Goal: Task Accomplishment & Management: Manage account settings

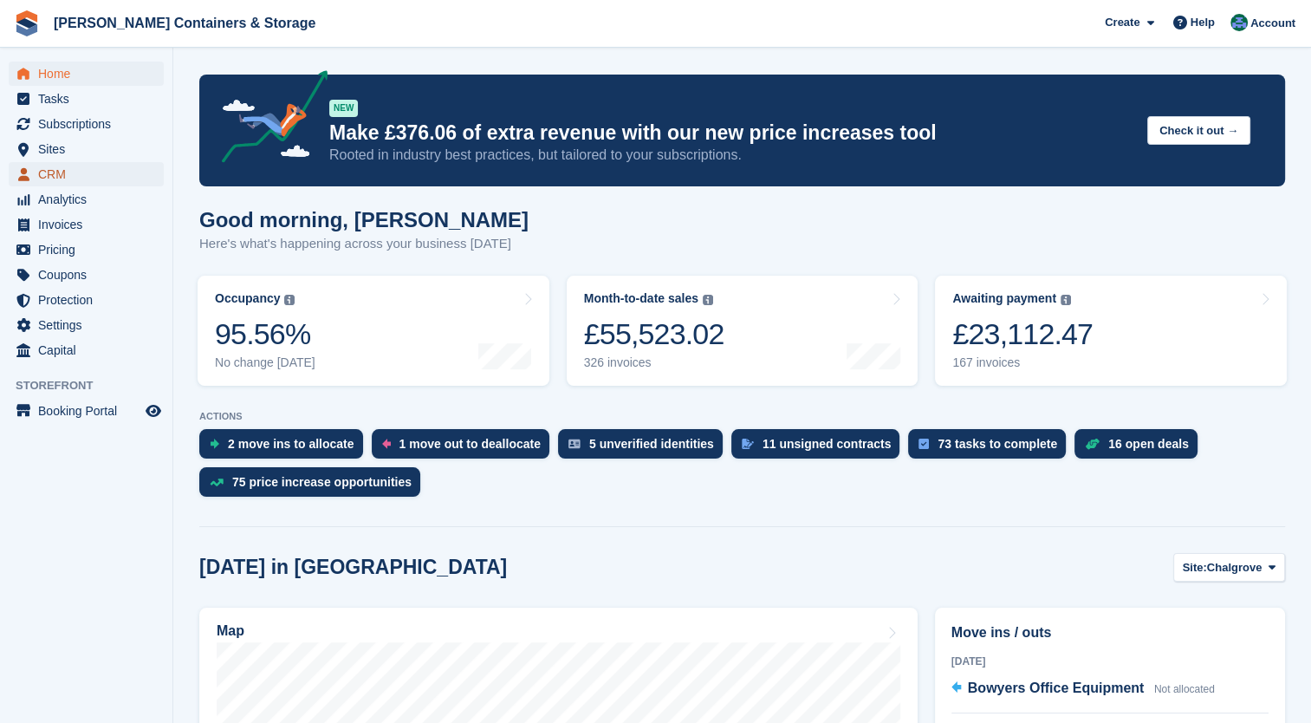
click at [65, 178] on span "CRM" at bounding box center [90, 174] width 104 height 24
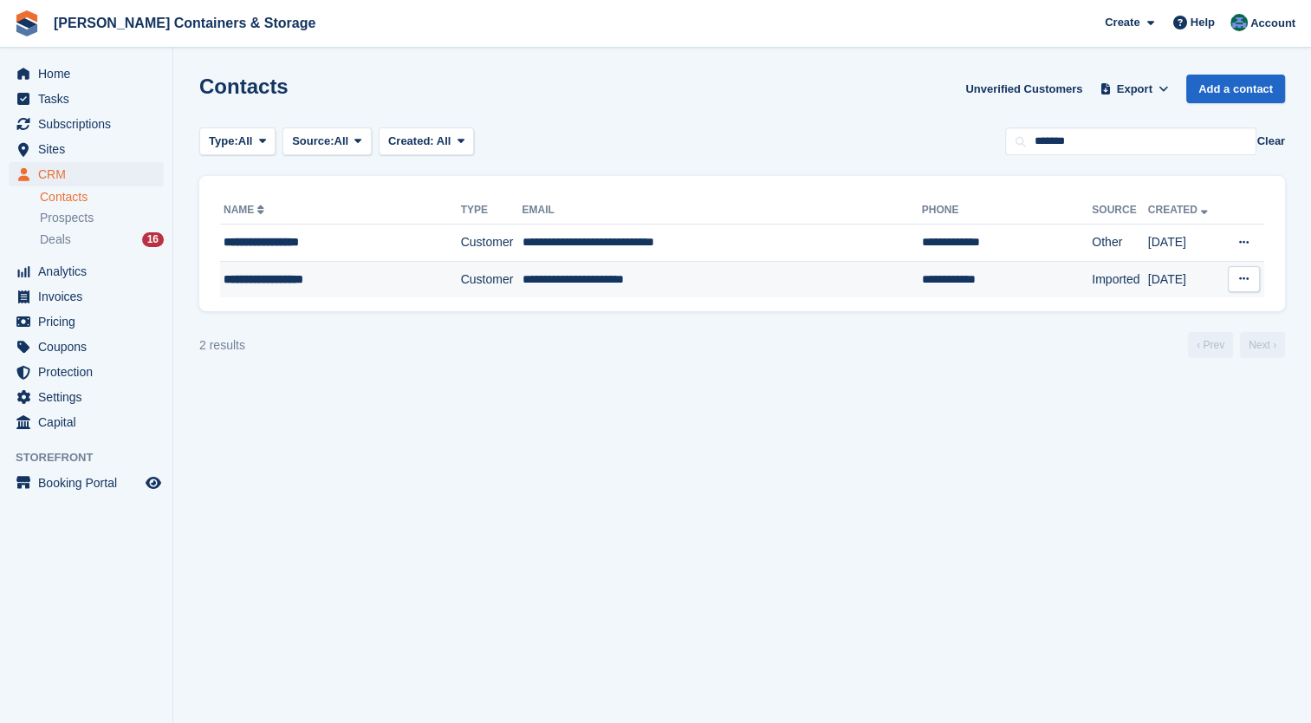
click at [316, 281] on div "**********" at bounding box center [325, 279] width 203 height 18
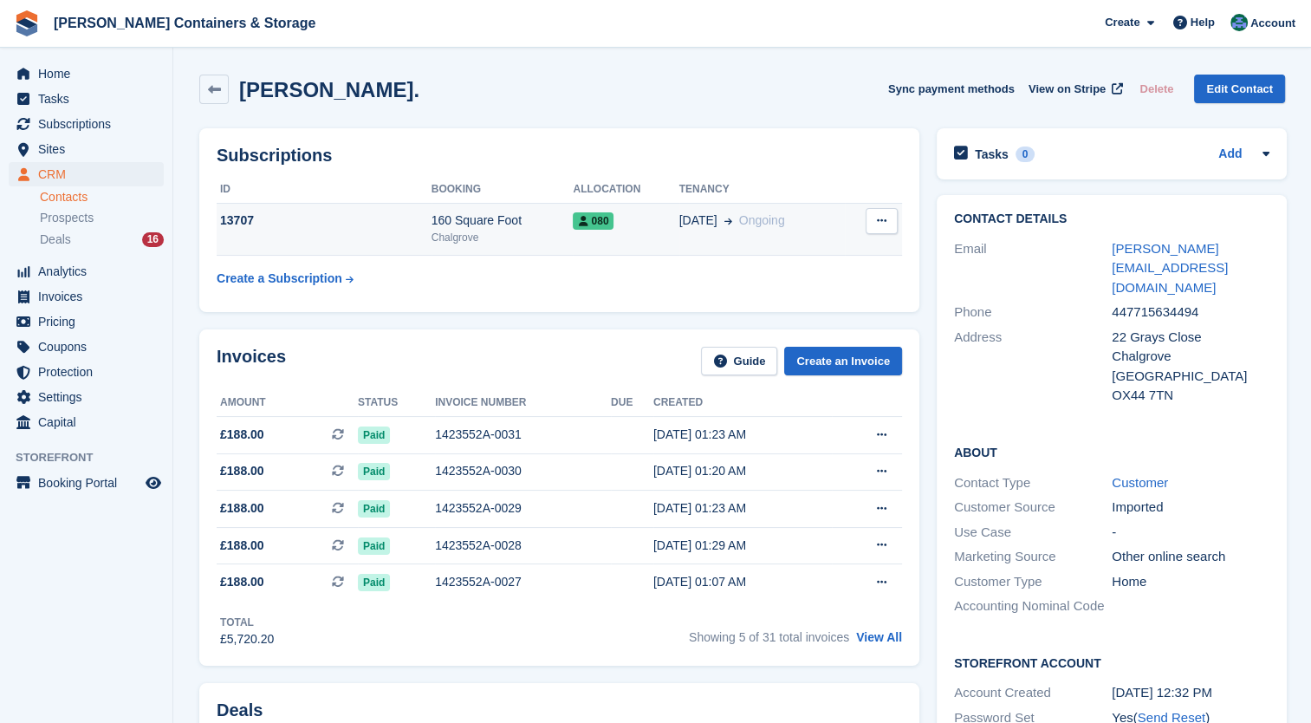
click at [870, 227] on button at bounding box center [882, 221] width 32 height 26
click at [637, 217] on div "080" at bounding box center [626, 220] width 106 height 18
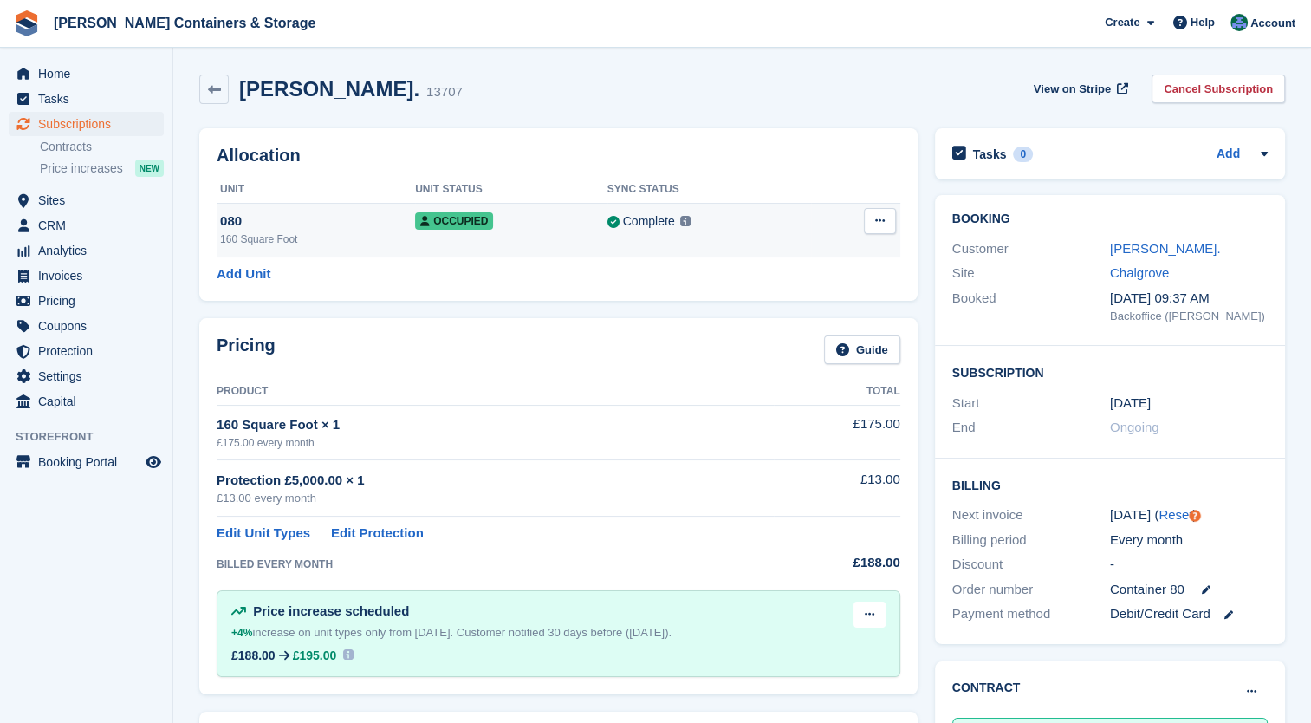
click at [875, 221] on icon at bounding box center [880, 220] width 10 height 11
click at [821, 292] on p "Deallocate" at bounding box center [812, 292] width 151 height 23
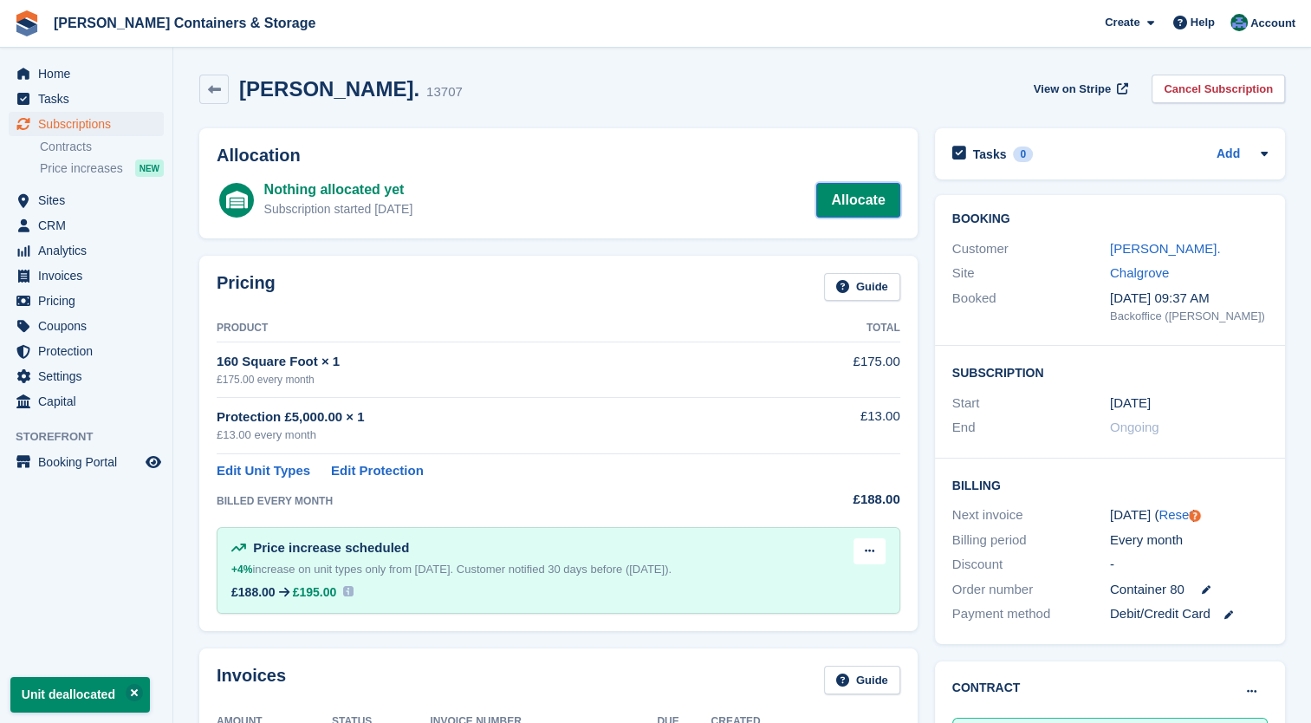
click at [871, 195] on link "Allocate" at bounding box center [857, 200] width 83 height 35
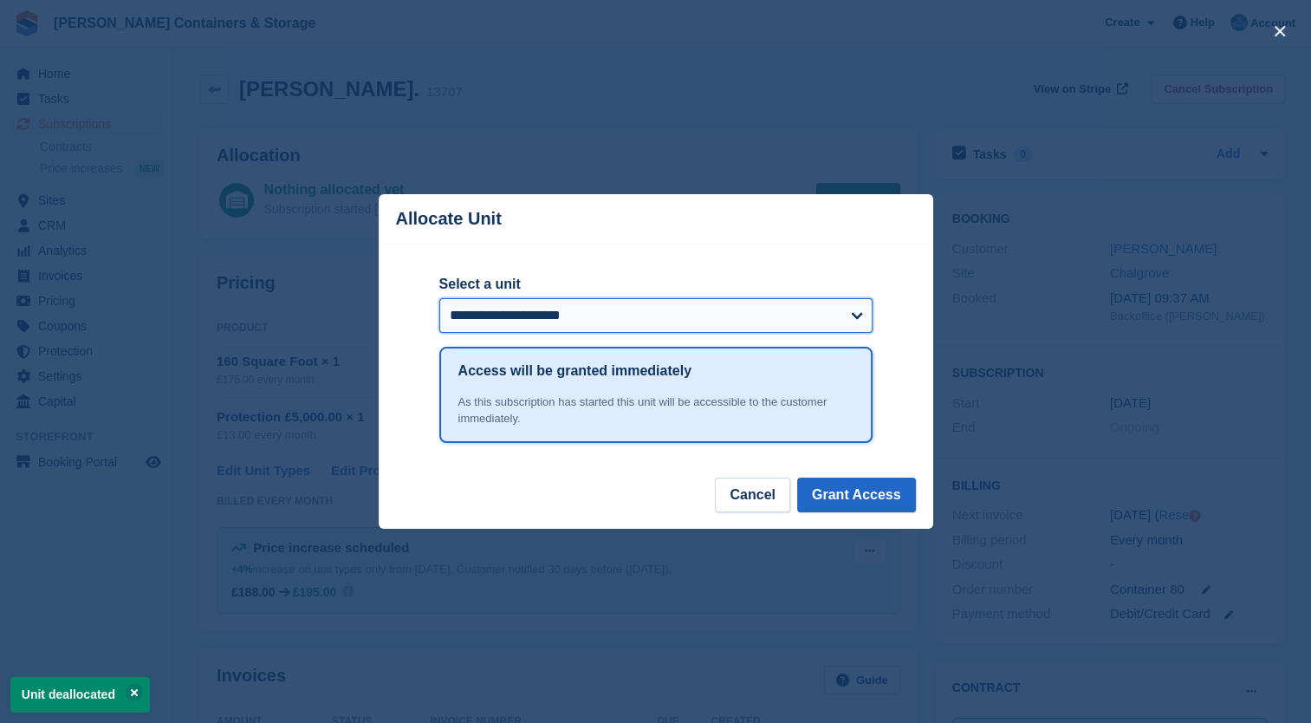
click at [721, 321] on select "**********" at bounding box center [655, 315] width 433 height 35
select select "*****"
click at [439, 299] on select "**********" at bounding box center [655, 315] width 433 height 35
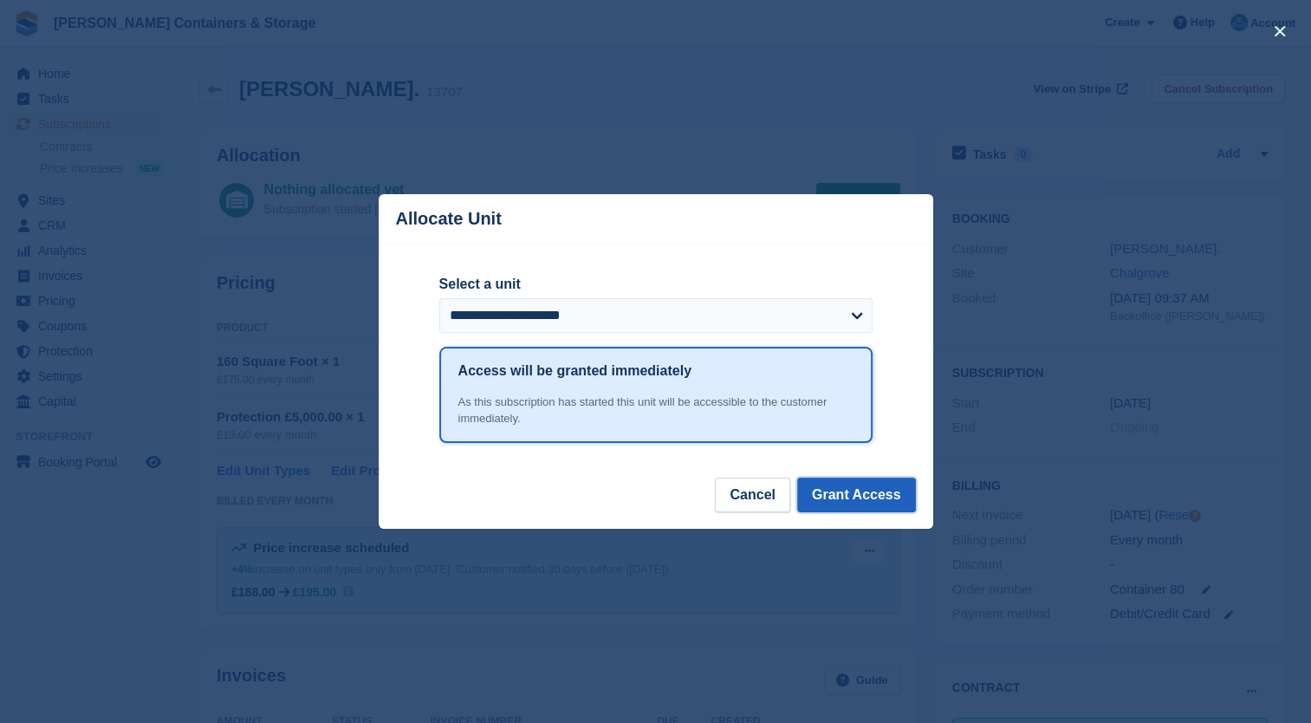
click at [879, 499] on button "Grant Access" at bounding box center [856, 494] width 119 height 35
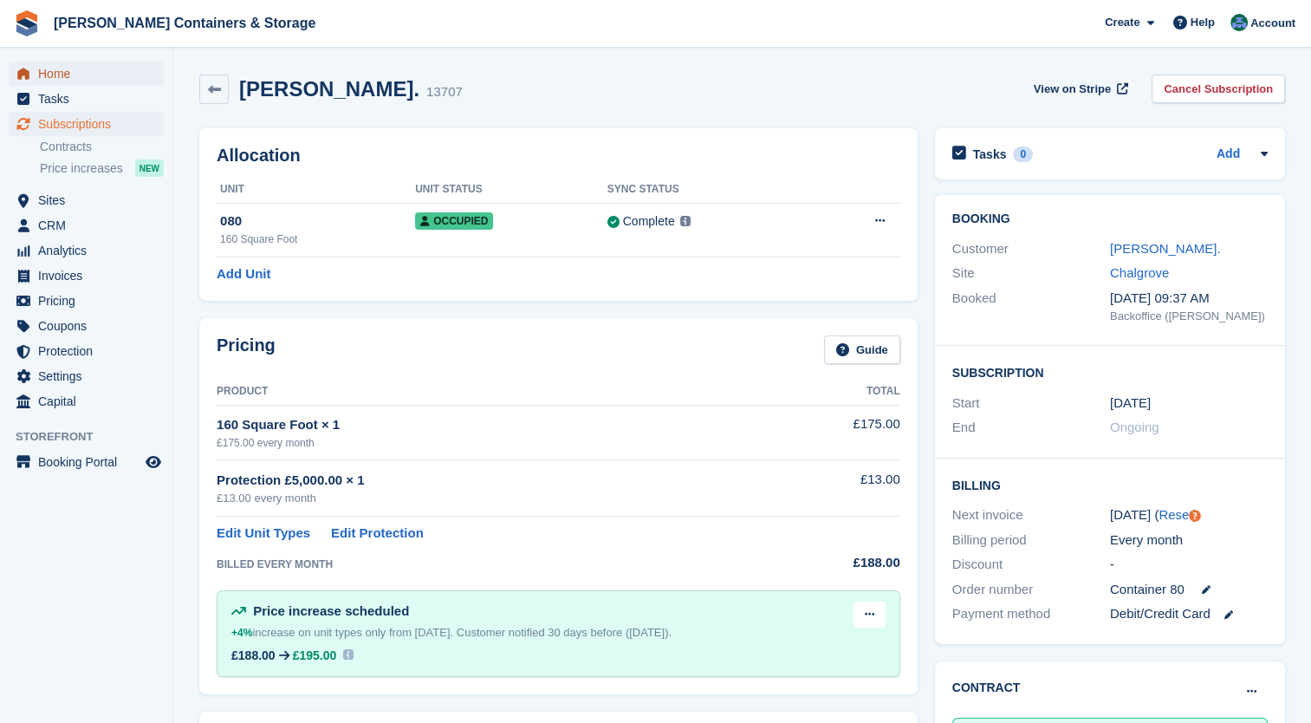
click at [65, 64] on span "Home" at bounding box center [90, 74] width 104 height 24
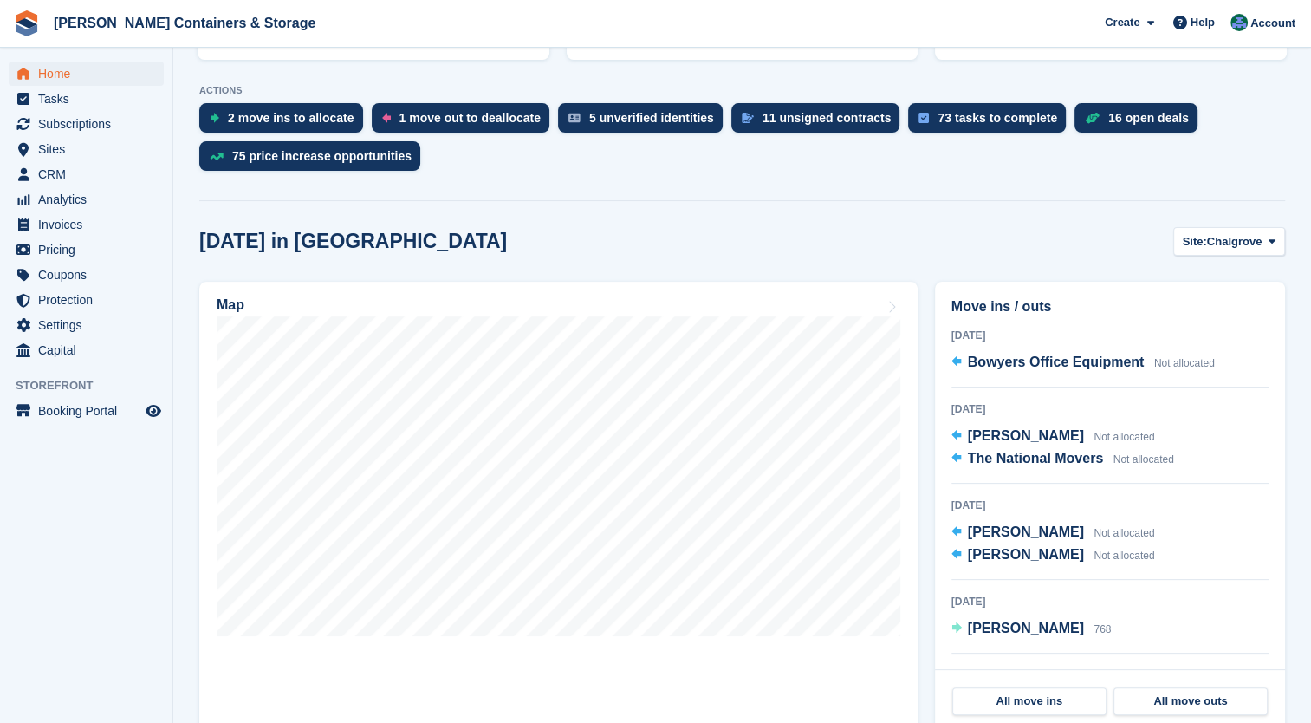
scroll to position [381, 0]
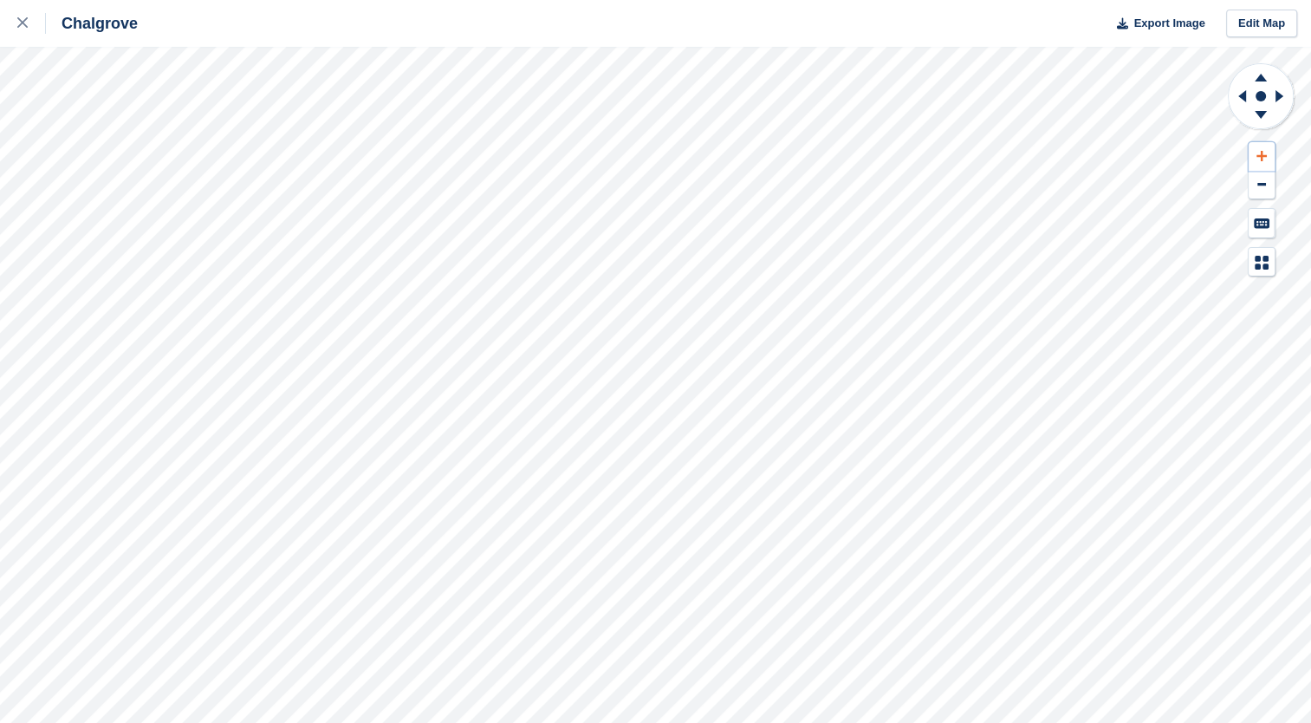
click at [1265, 154] on icon at bounding box center [1261, 156] width 10 height 12
click at [1239, 102] on icon at bounding box center [1240, 96] width 22 height 45
click at [1262, 76] on icon at bounding box center [1260, 75] width 45 height 22
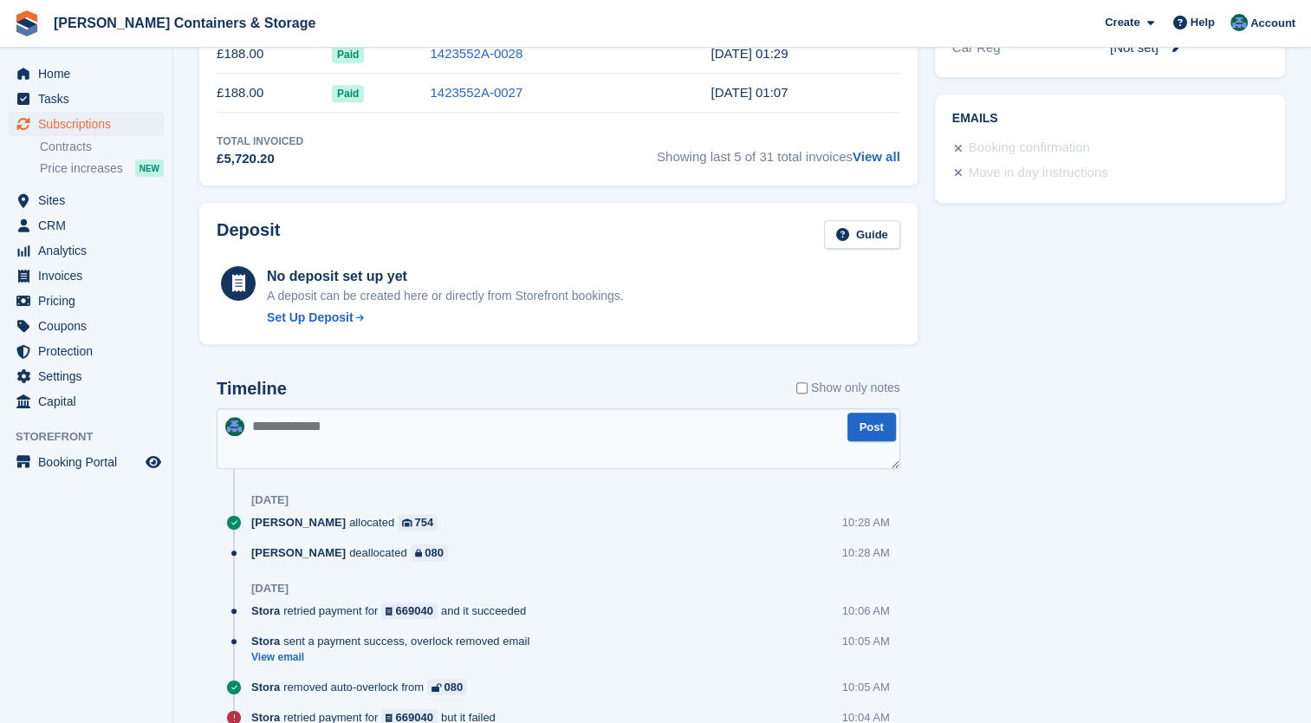
scroll to position [918, 0]
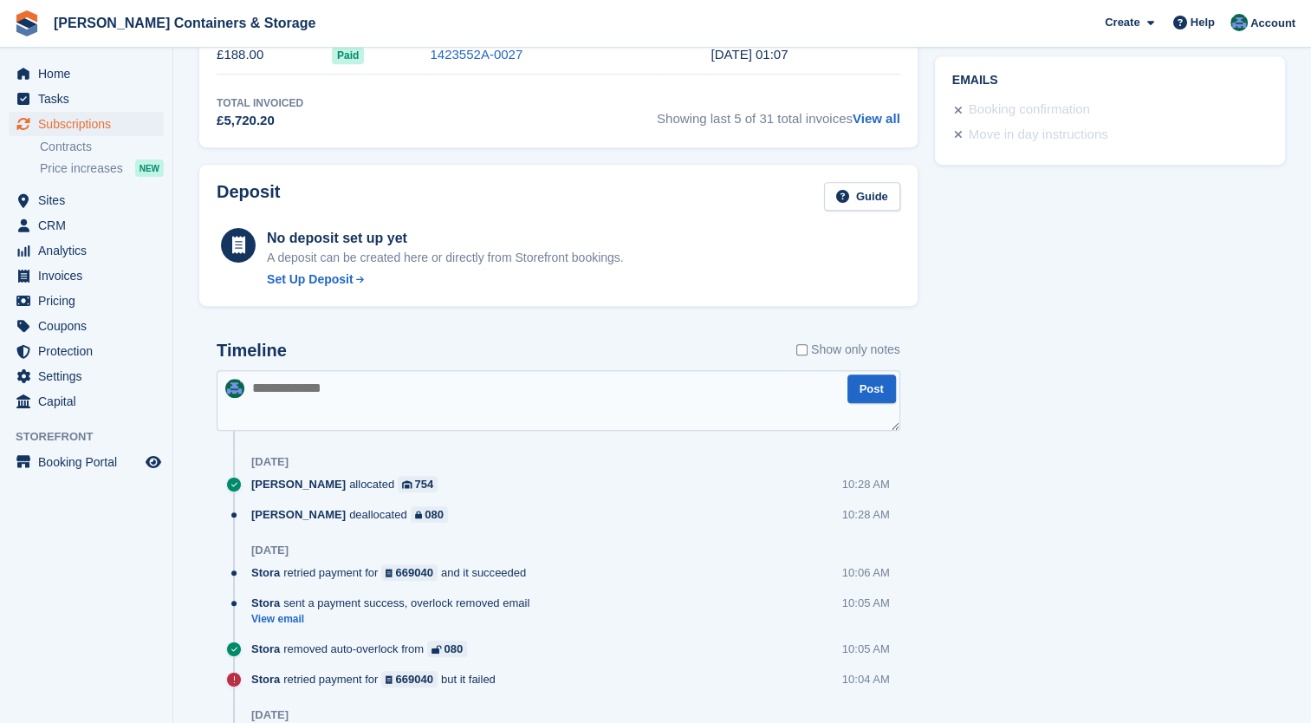
click at [414, 386] on textarea at bounding box center [559, 400] width 684 height 61
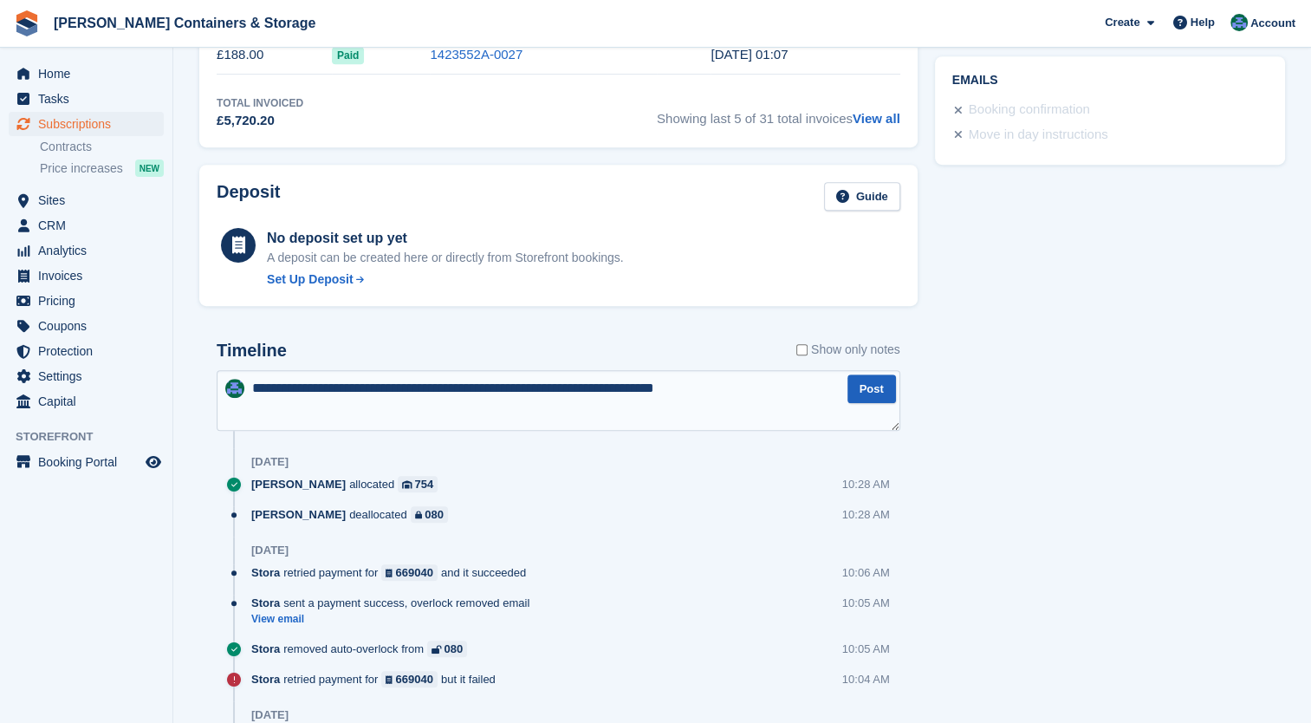
type textarea "**********"
click at [860, 376] on button "Post" at bounding box center [871, 388] width 49 height 29
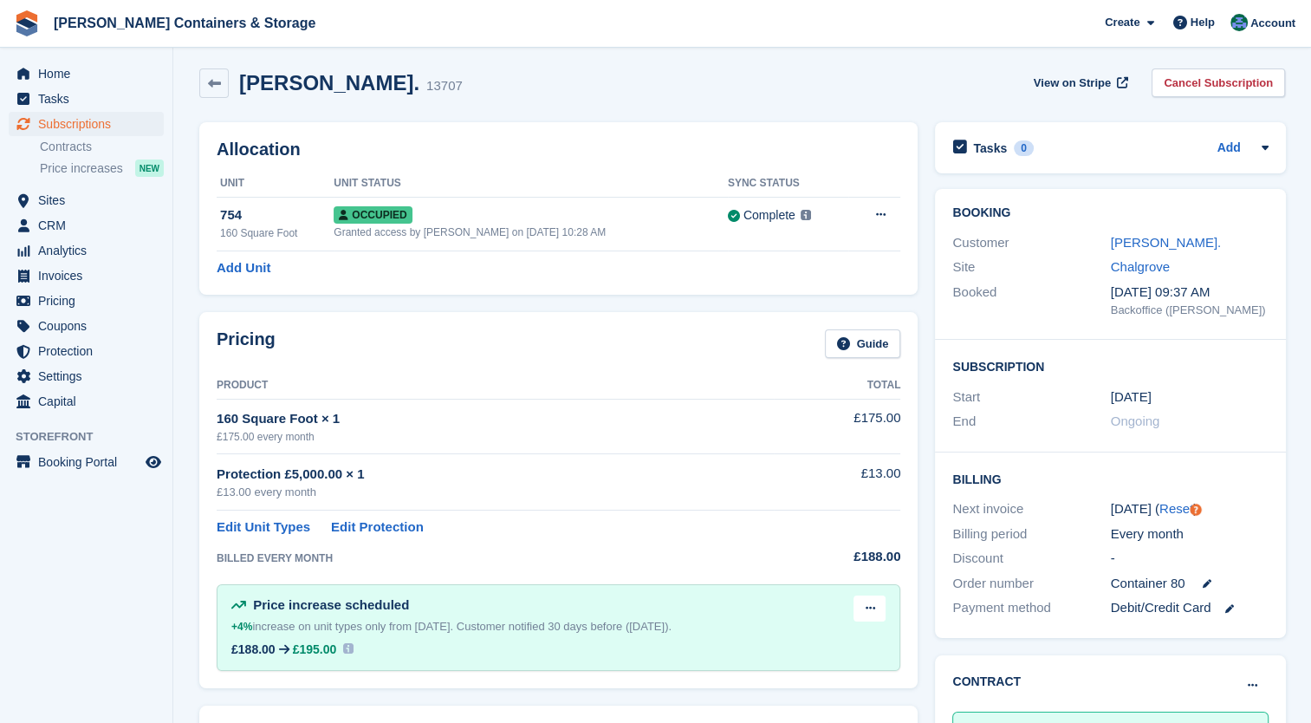
scroll to position [0, 0]
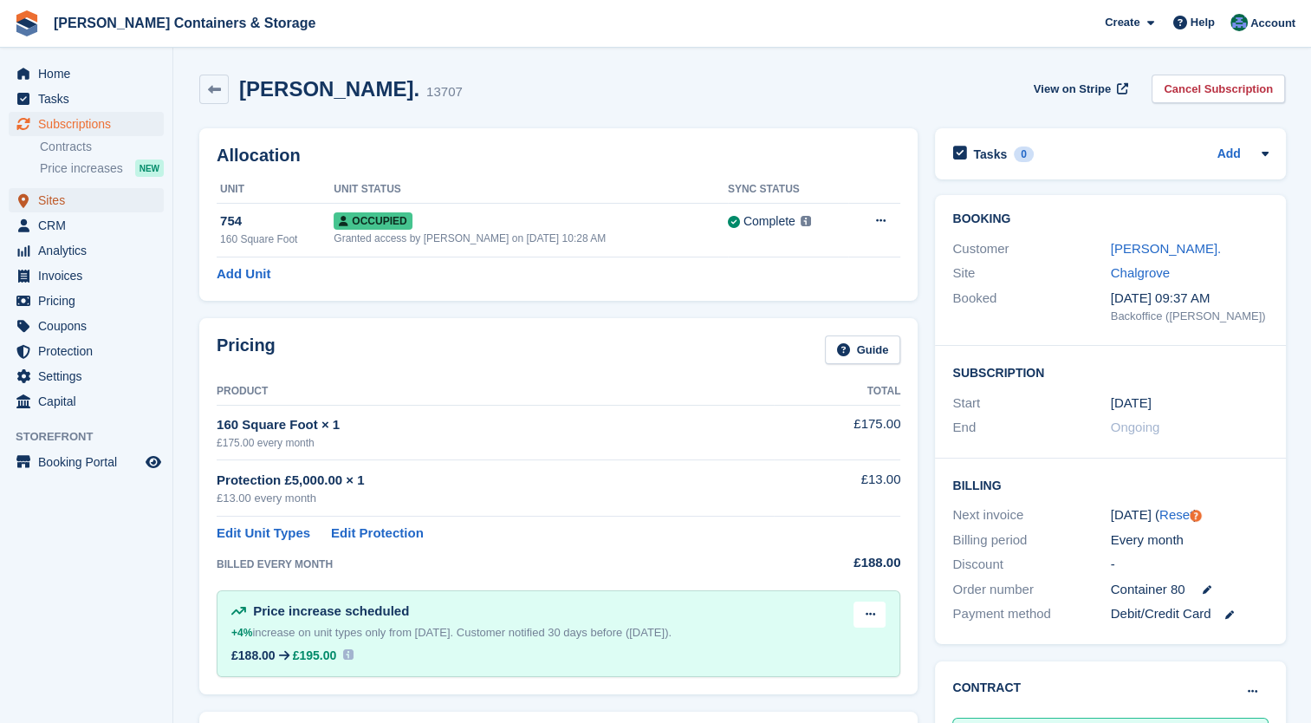
click at [87, 205] on span "Sites" at bounding box center [90, 200] width 104 height 24
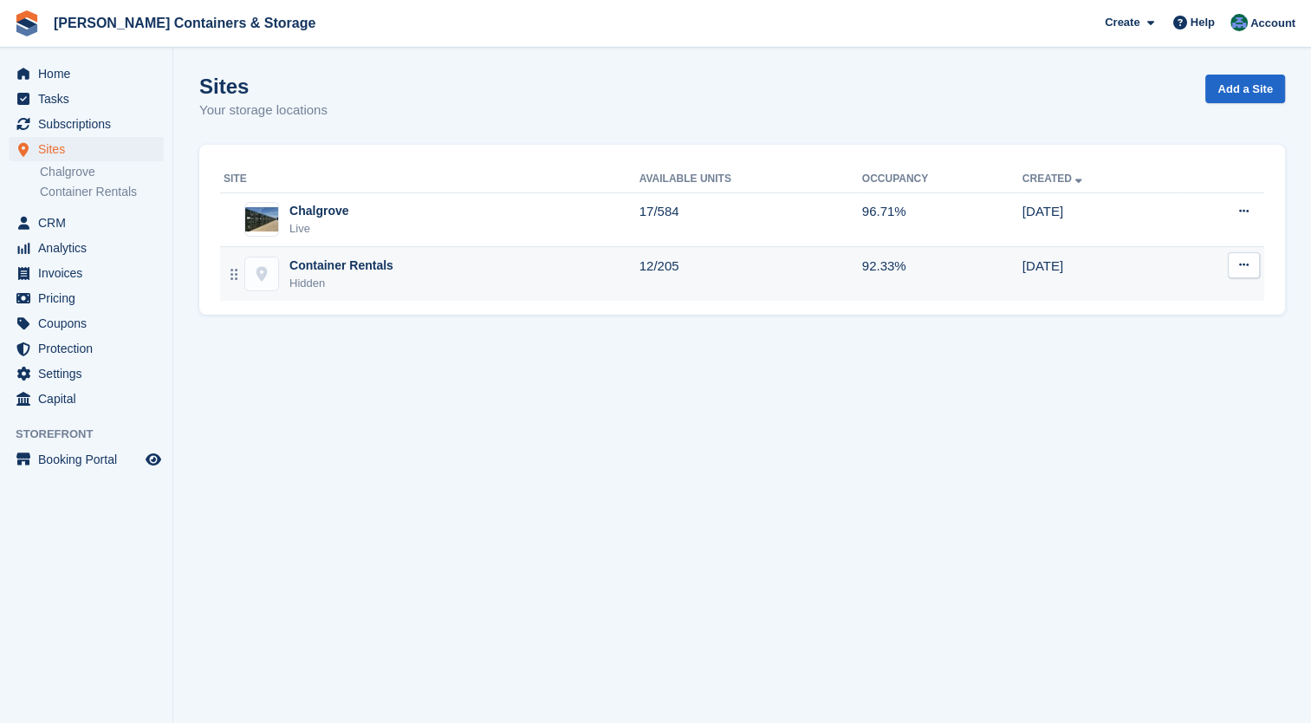
click at [472, 276] on div "Container Rentals Hidden" at bounding box center [432, 274] width 416 height 36
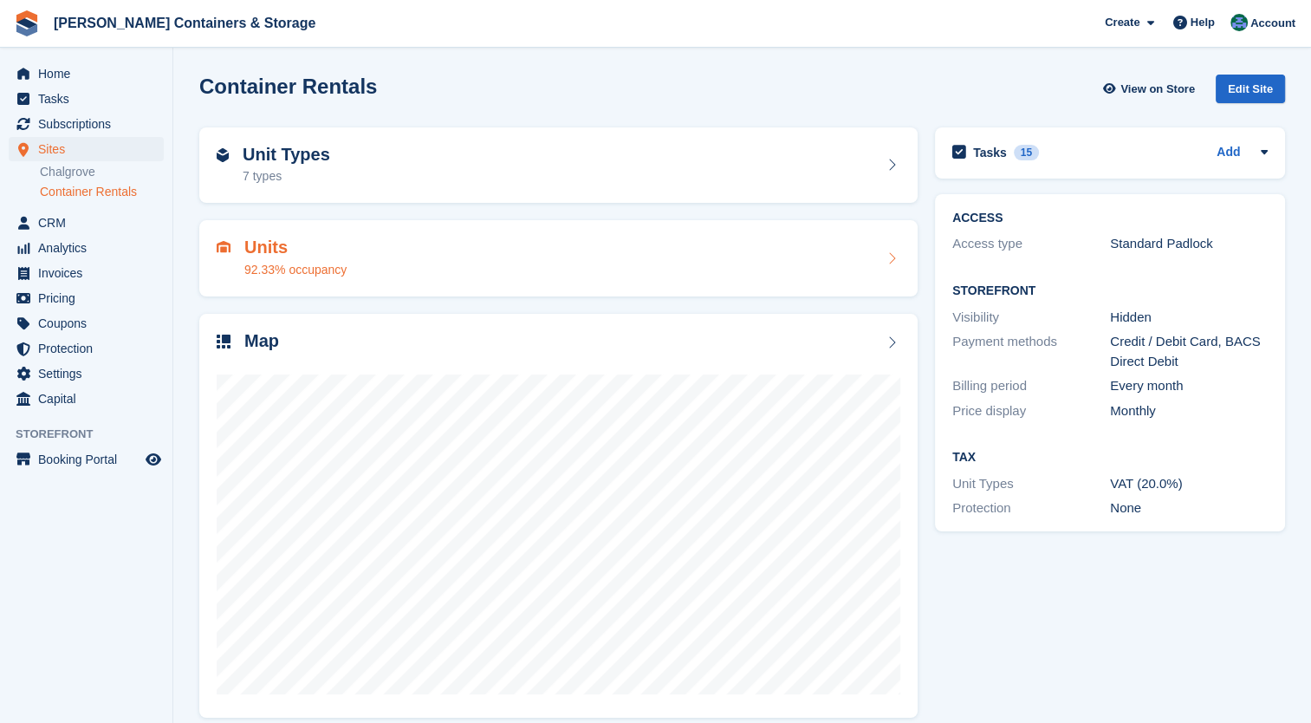
click at [836, 265] on div "Units 92.33% occupancy" at bounding box center [559, 258] width 684 height 42
click at [84, 165] on link "Chalgrove" at bounding box center [102, 172] width 124 height 16
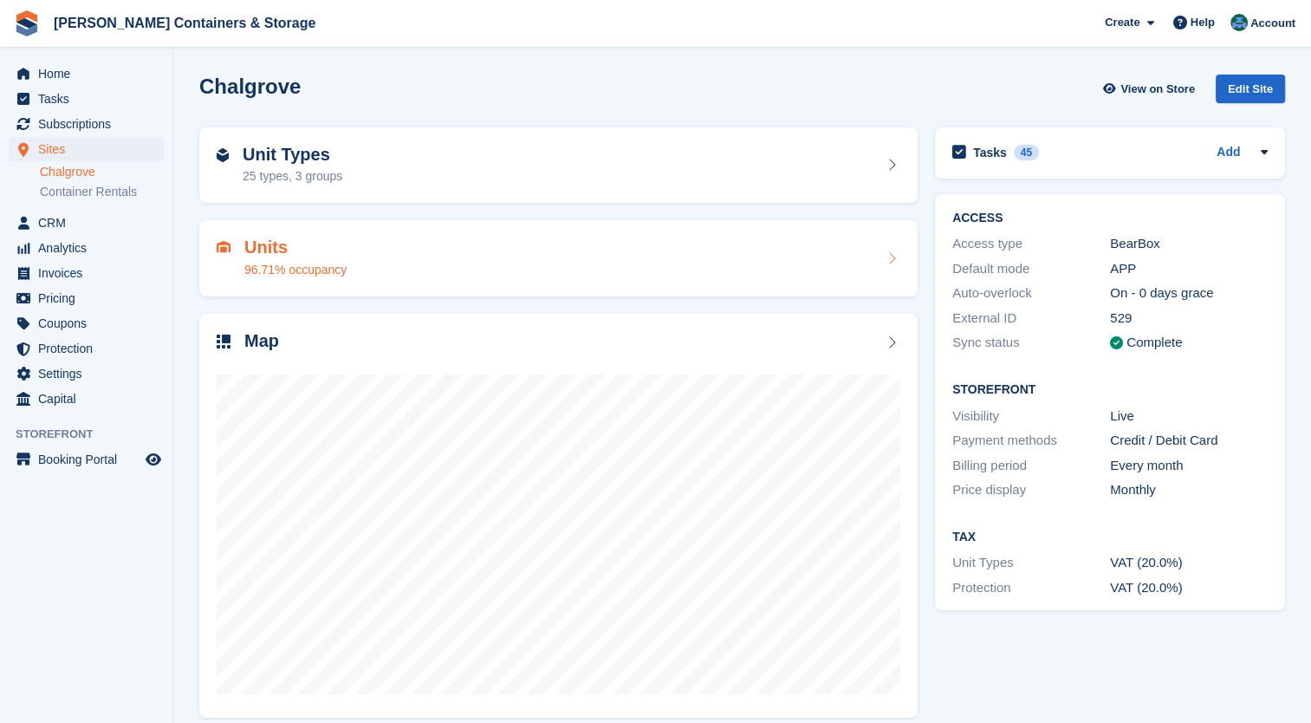
click at [673, 273] on div "Units 96.71% occupancy" at bounding box center [559, 258] width 684 height 42
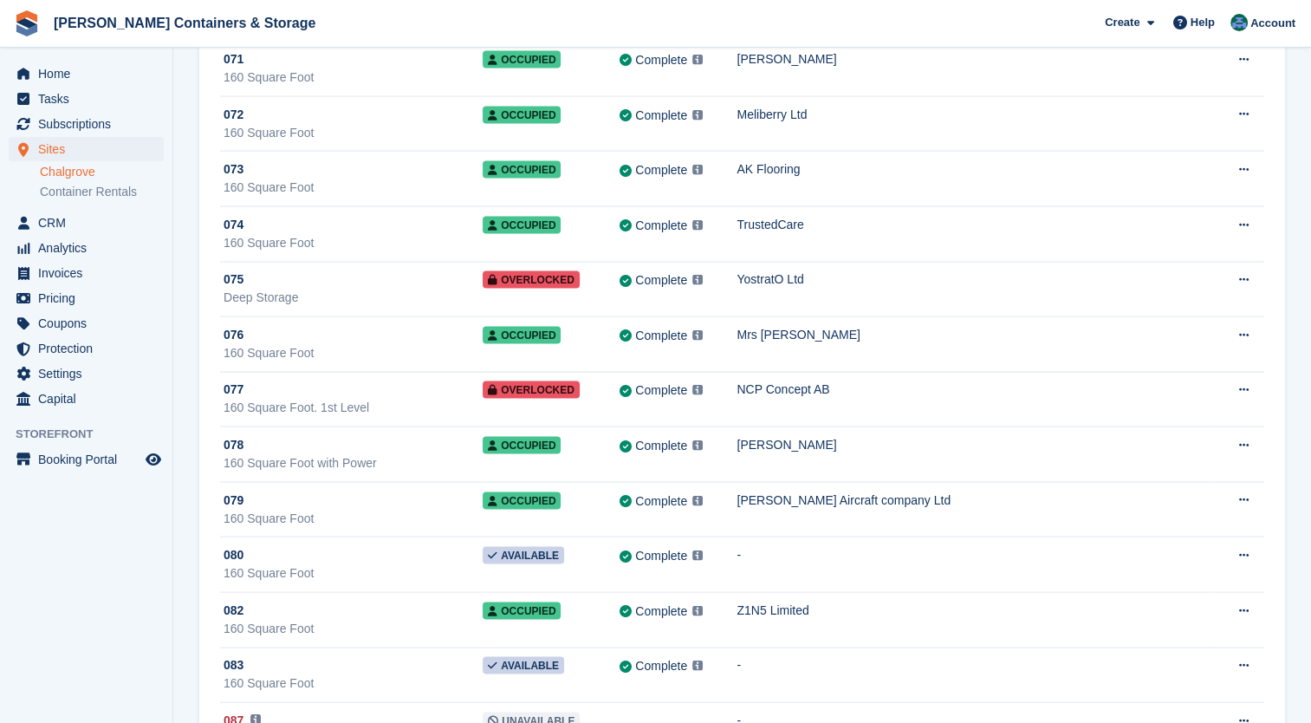
scroll to position [3307, 0]
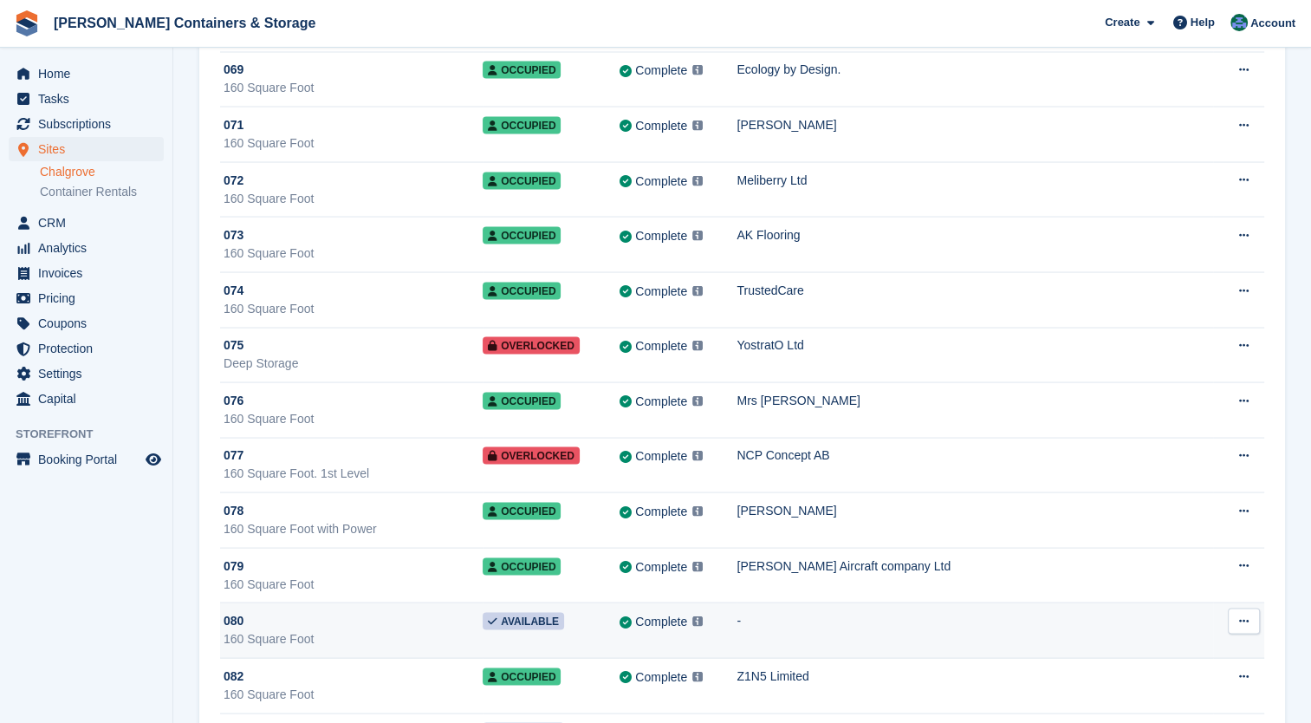
click at [359, 630] on div "160 Square Foot" at bounding box center [353, 639] width 259 height 18
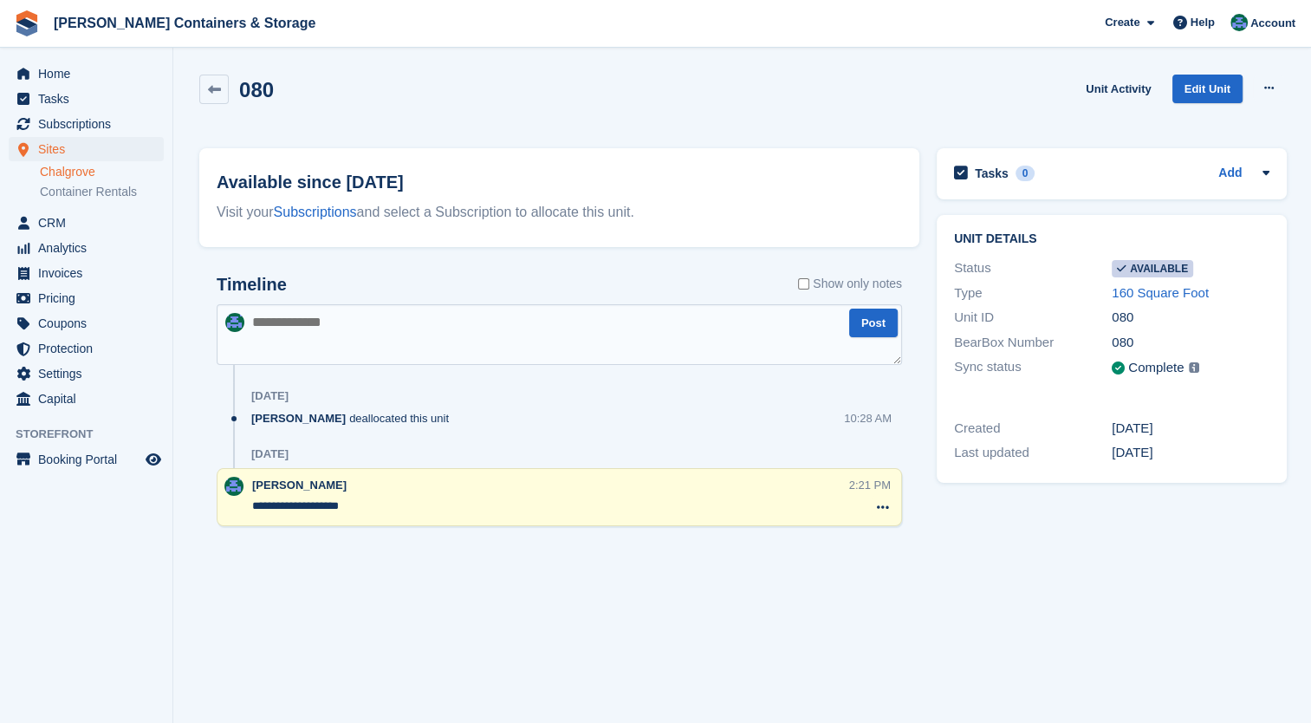
click at [367, 595] on section "080 Unit Activity Edit Unit Make unavailable Delete unit Available since [DATE]…" at bounding box center [742, 361] width 1138 height 723
click at [1208, 94] on link "Edit Unit" at bounding box center [1207, 89] width 70 height 29
click at [1269, 98] on button at bounding box center [1269, 88] width 32 height 26
click at [1240, 120] on p "Make unavailable" at bounding box center [1201, 122] width 151 height 23
click at [62, 227] on span "CRM" at bounding box center [90, 223] width 104 height 24
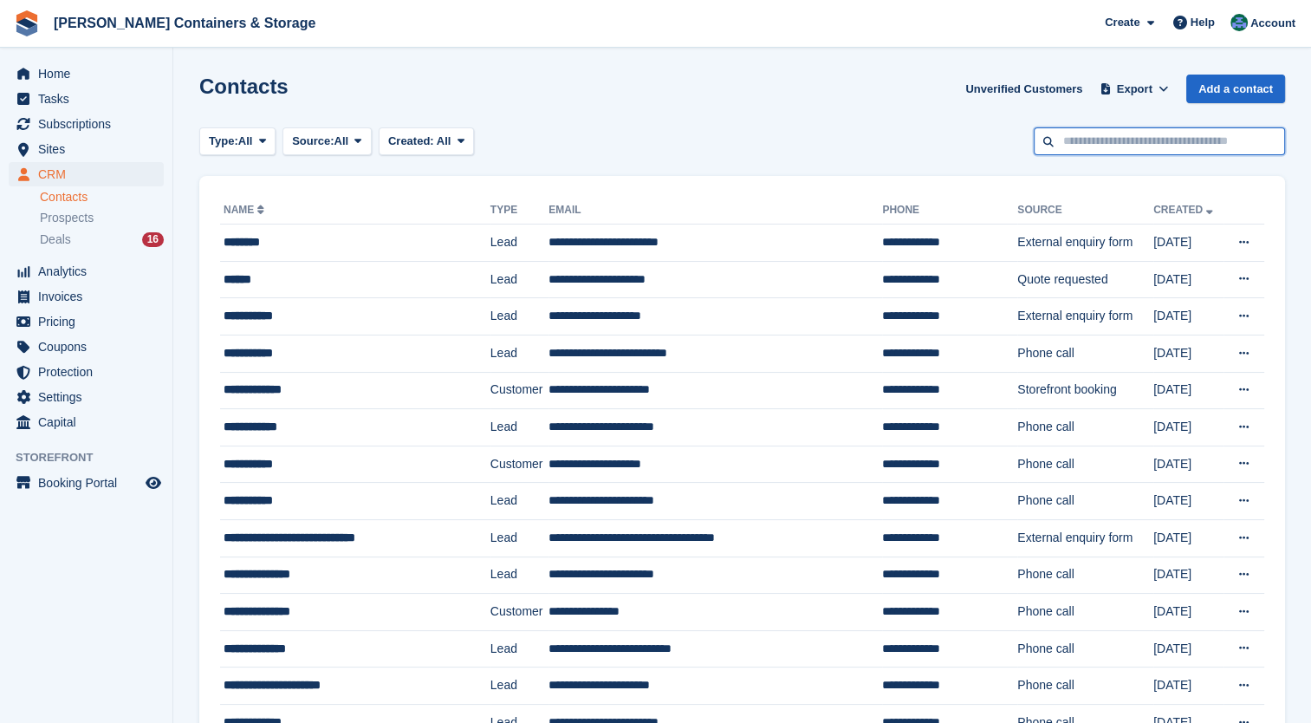
click at [1144, 136] on input "text" at bounding box center [1159, 141] width 251 height 29
type input "*****"
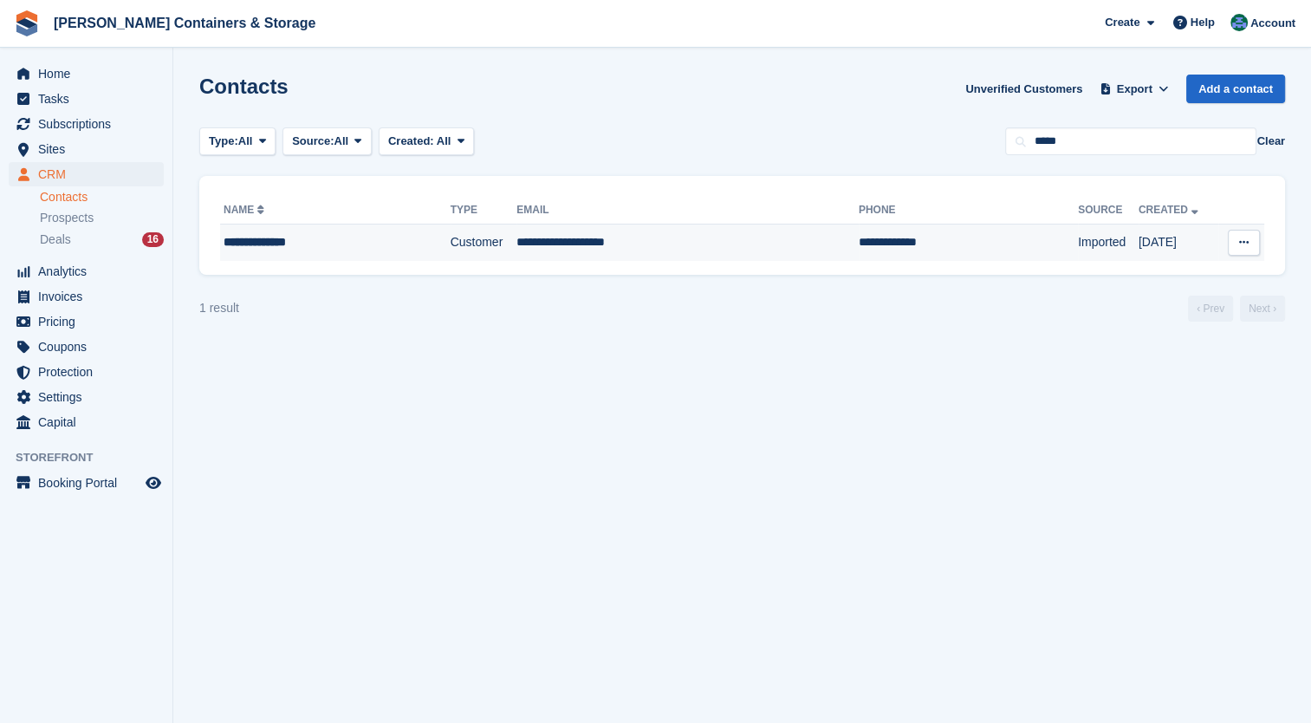
click at [304, 251] on td "**********" at bounding box center [335, 242] width 230 height 36
